Goal: Information Seeking & Learning: Learn about a topic

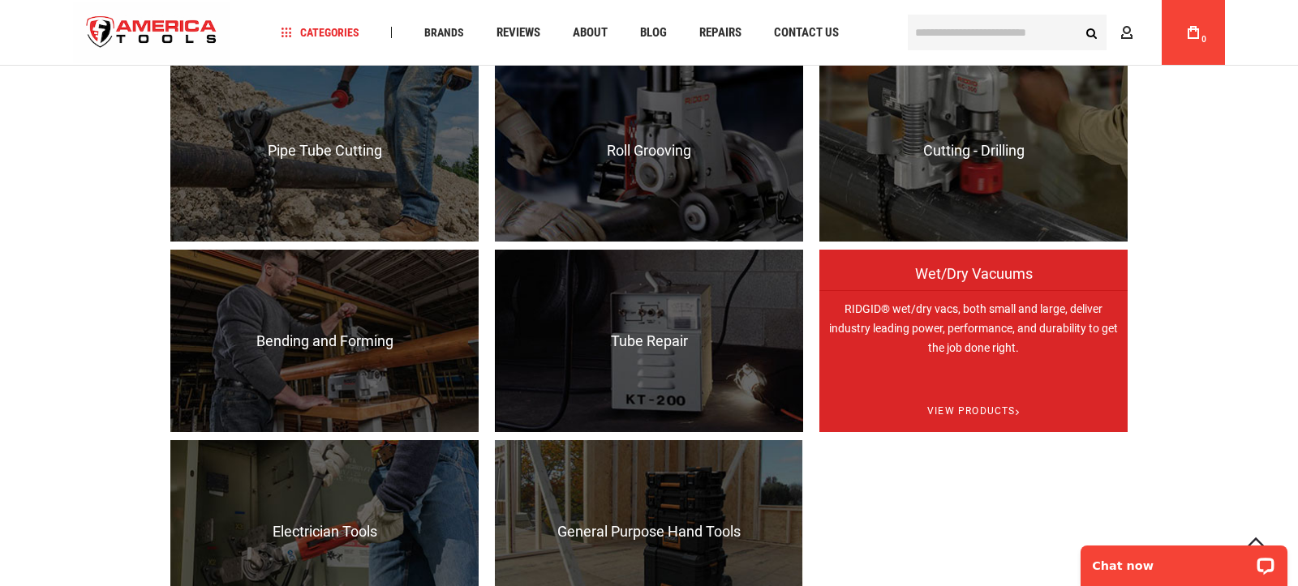
scroll to position [1539, 0]
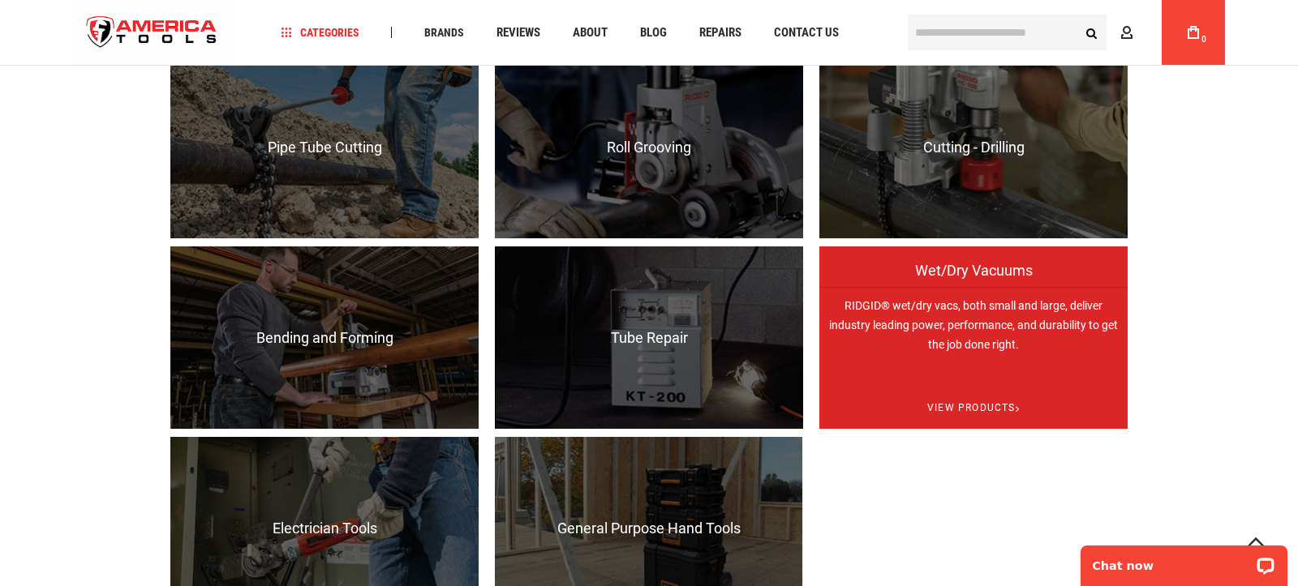
click at [955, 316] on p "RIDGID® wet/dry vacs, both small and large, deliver industry leading power, per…" at bounding box center [973, 378] width 308 height 182
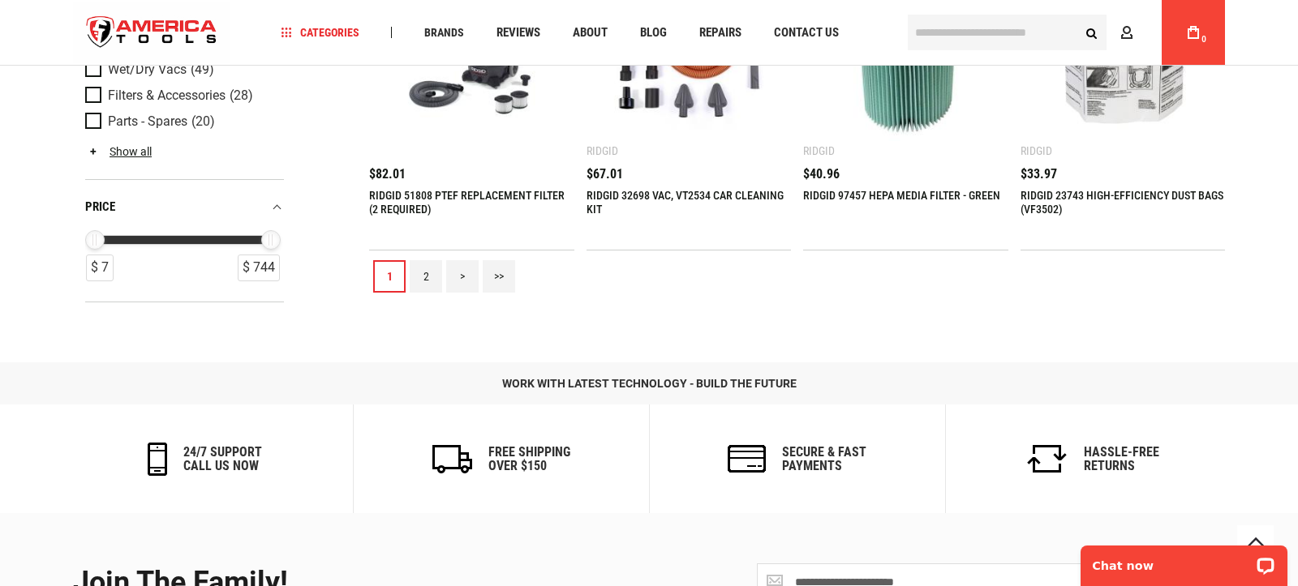
scroll to position [1979, 0]
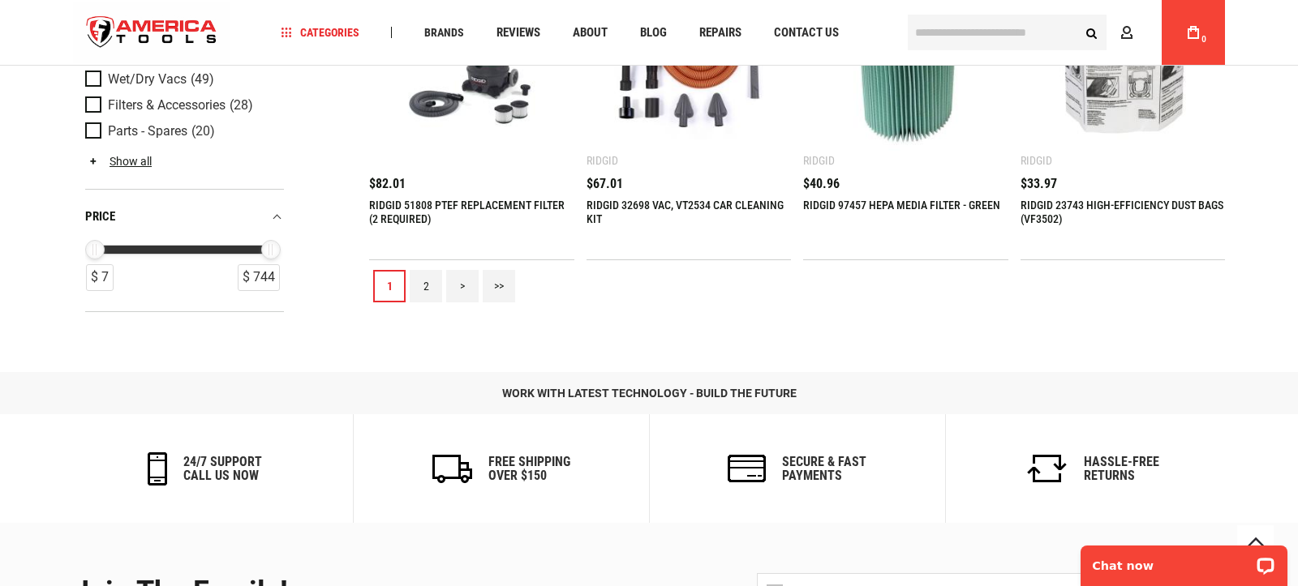
click at [422, 298] on link "2" at bounding box center [426, 286] width 32 height 32
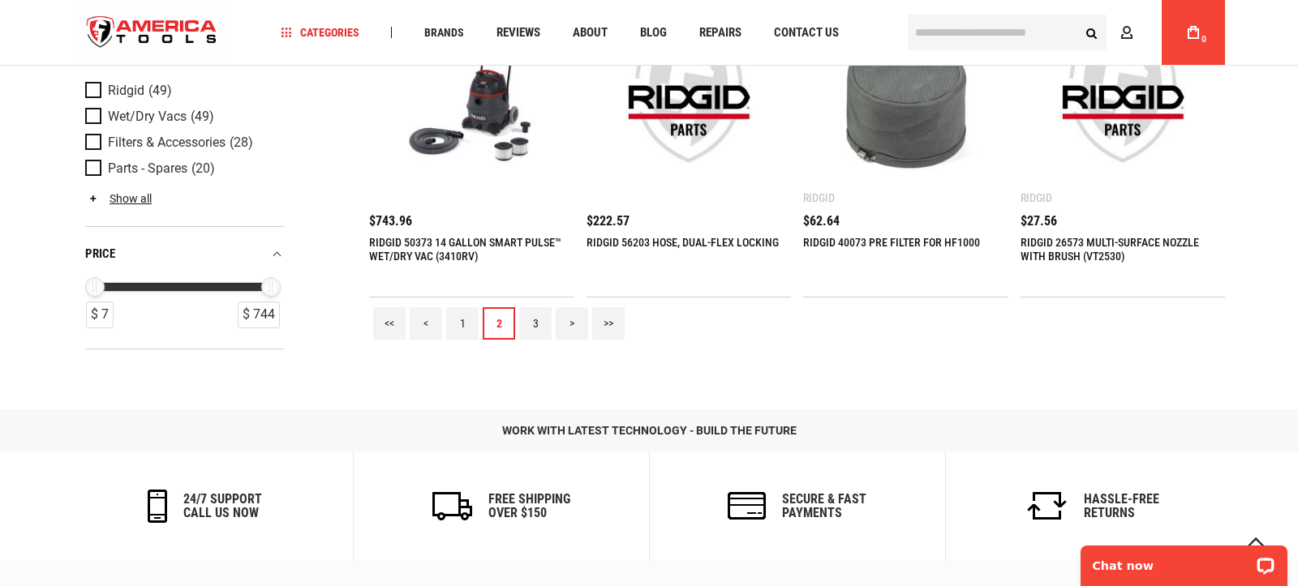
scroll to position [1943, 0]
